Goal: Task Accomplishment & Management: Manage account settings

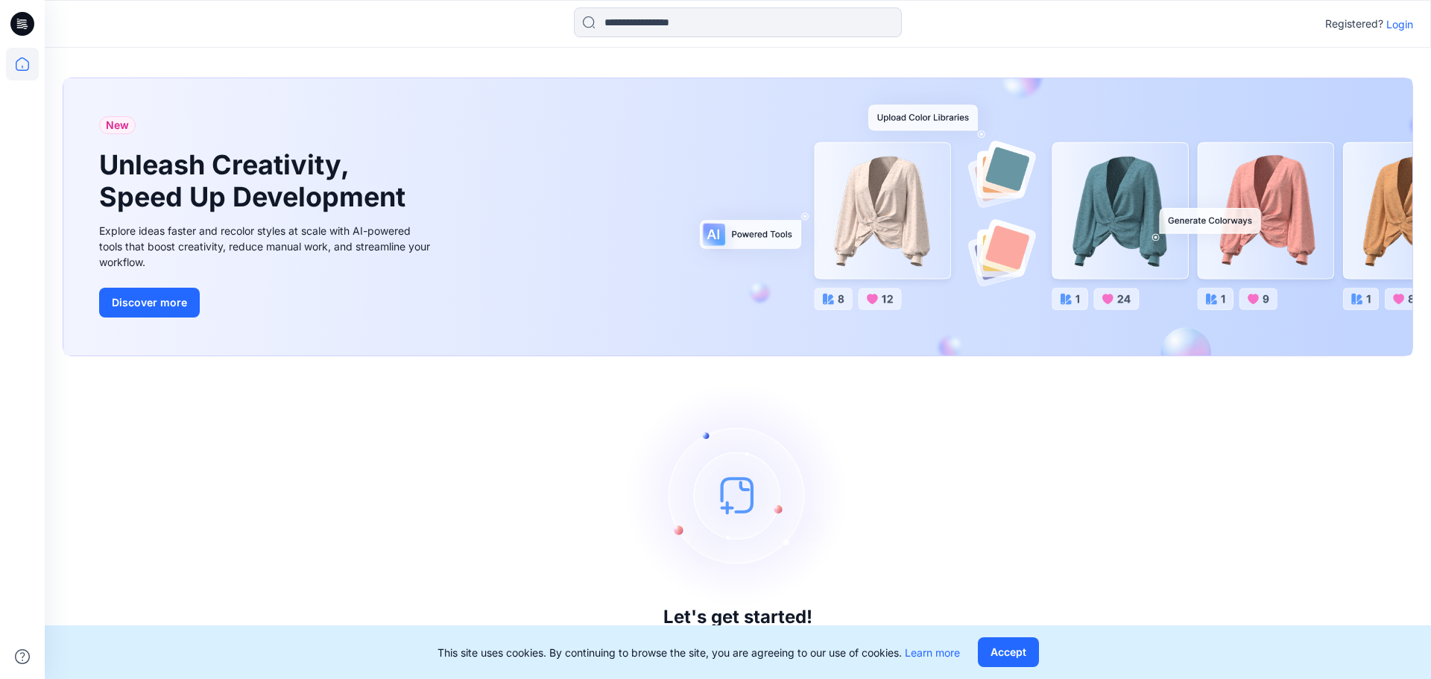
click at [1398, 32] on div "Registered? Login" at bounding box center [1369, 24] width 88 height 18
click at [1403, 31] on p "Login" at bounding box center [1399, 24] width 27 height 16
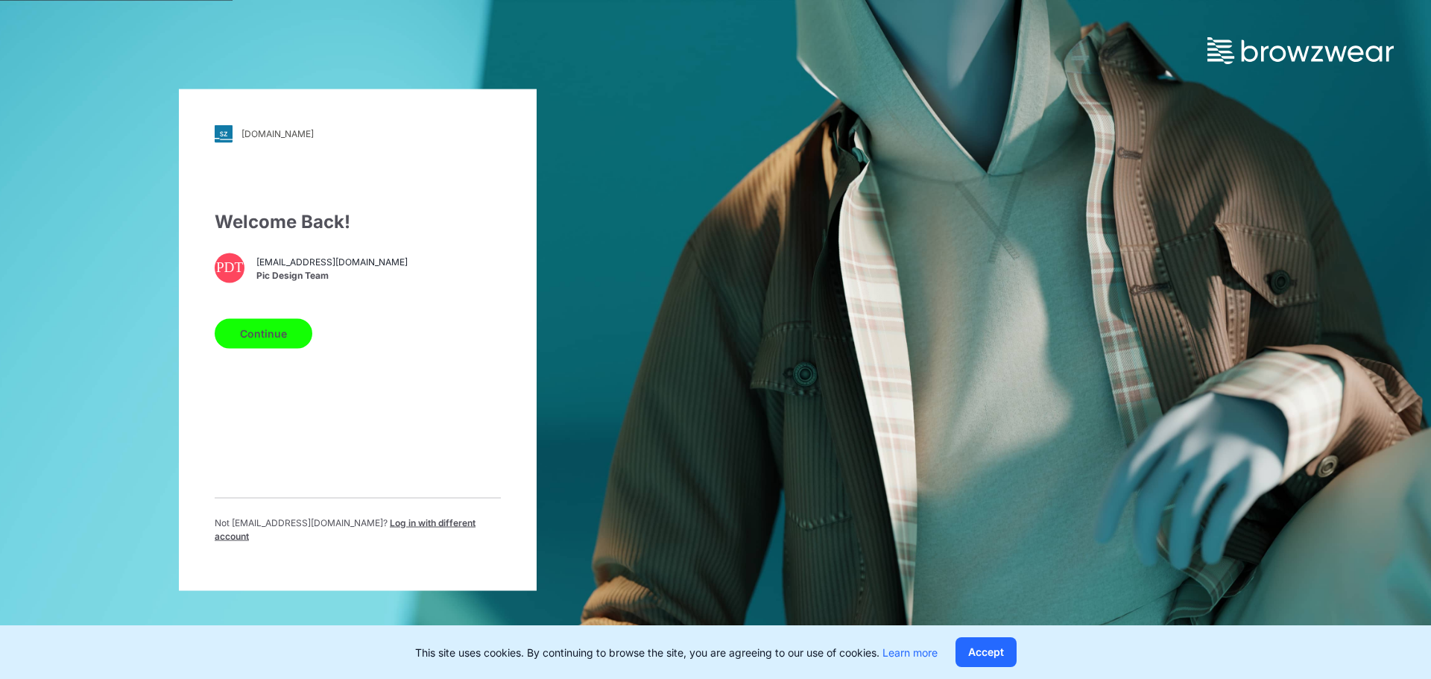
click at [260, 347] on button "Continue" at bounding box center [264, 333] width 98 height 30
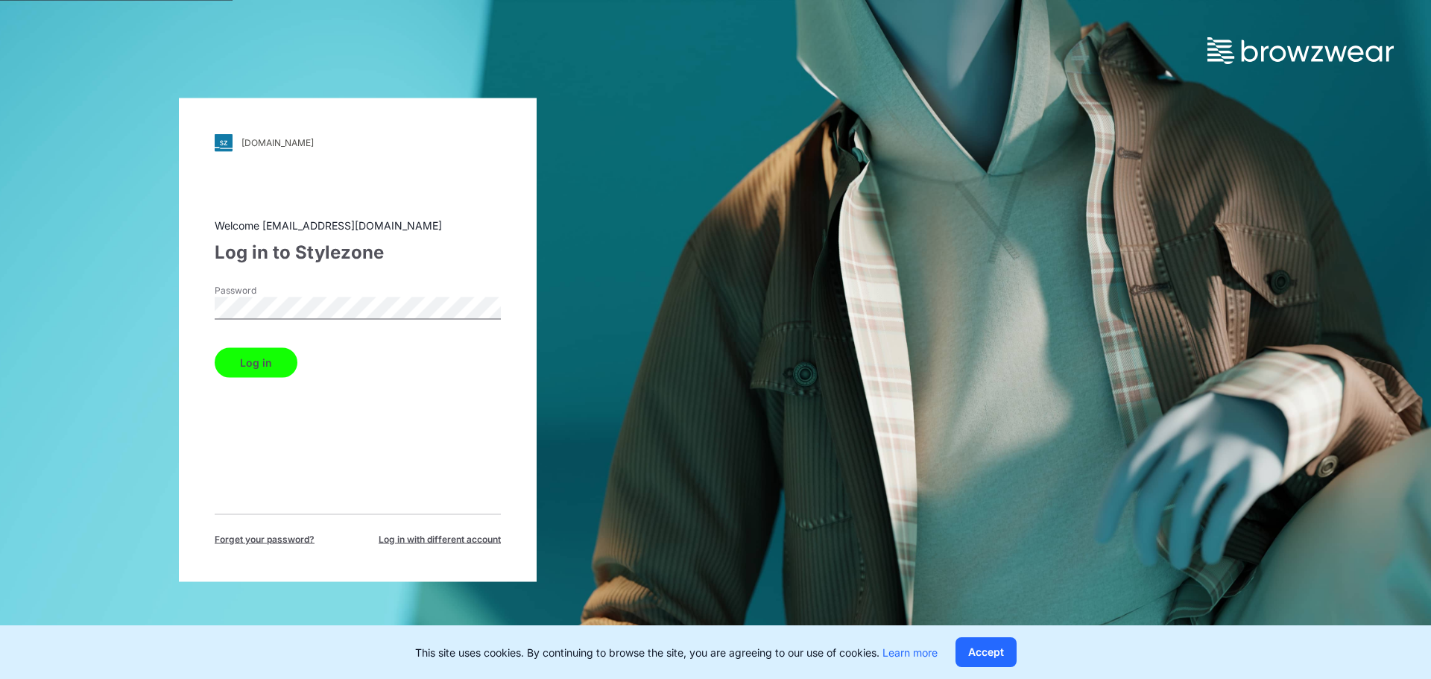
click at [221, 370] on button "Log in" at bounding box center [256, 362] width 83 height 30
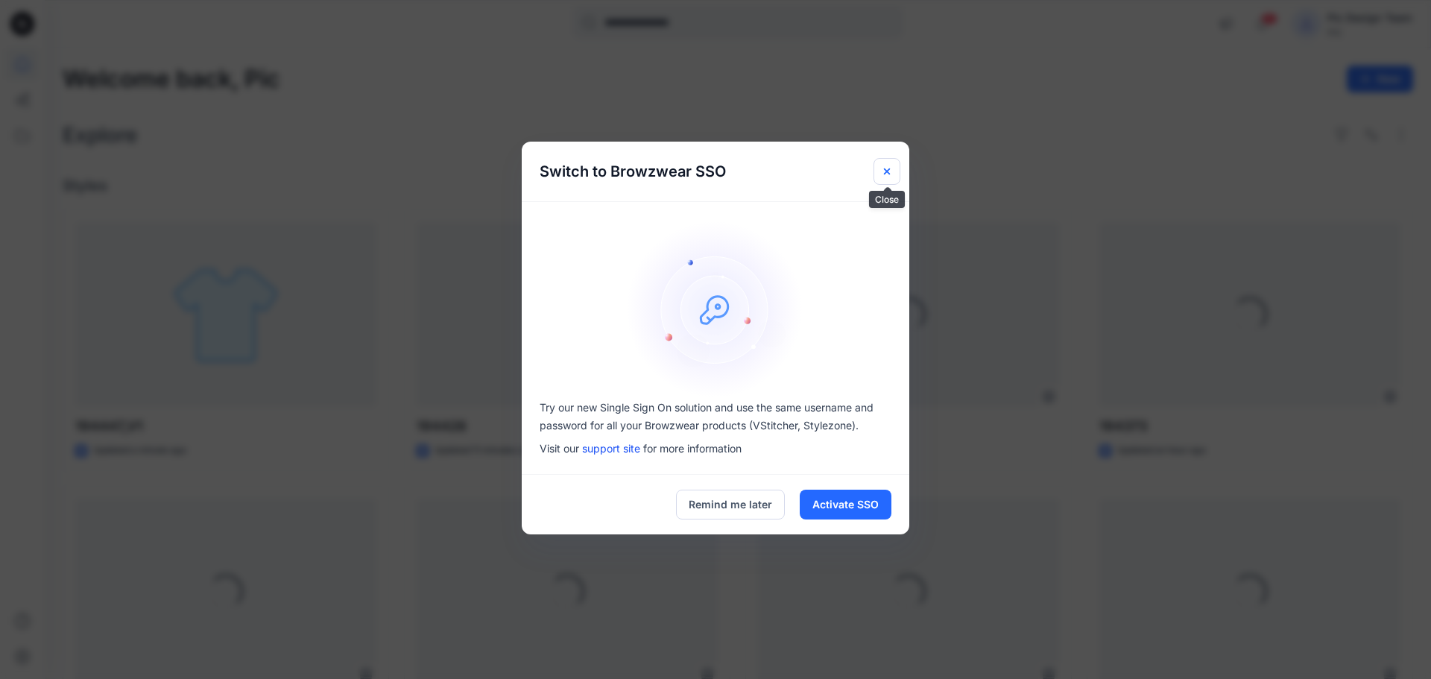
click at [875, 175] on button "Close" at bounding box center [886, 171] width 27 height 27
